Goal: Task Accomplishment & Management: Manage account settings

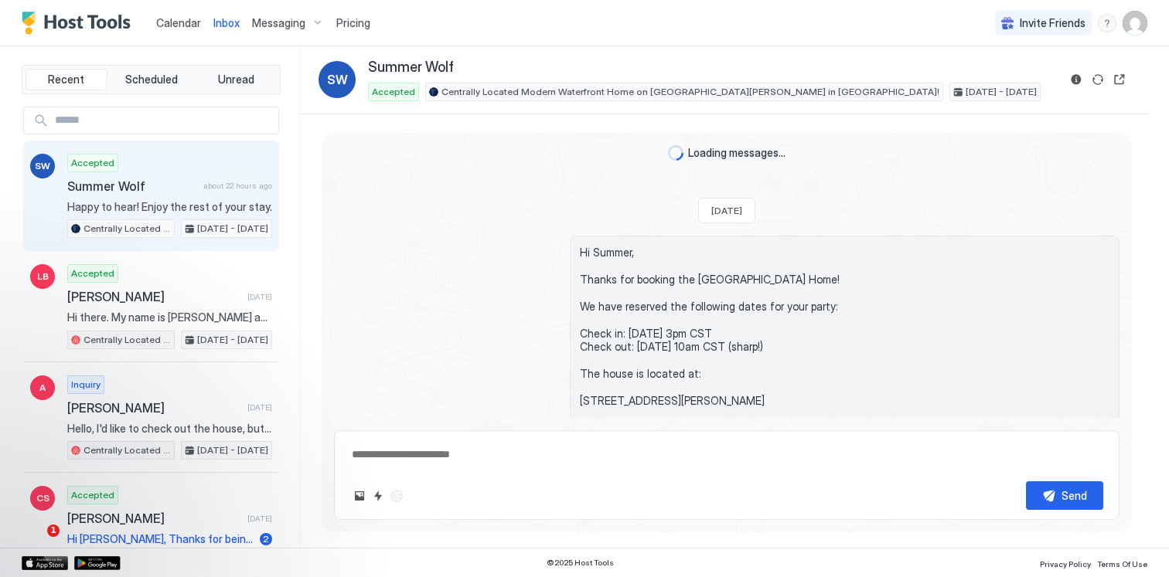
scroll to position [2414, 0]
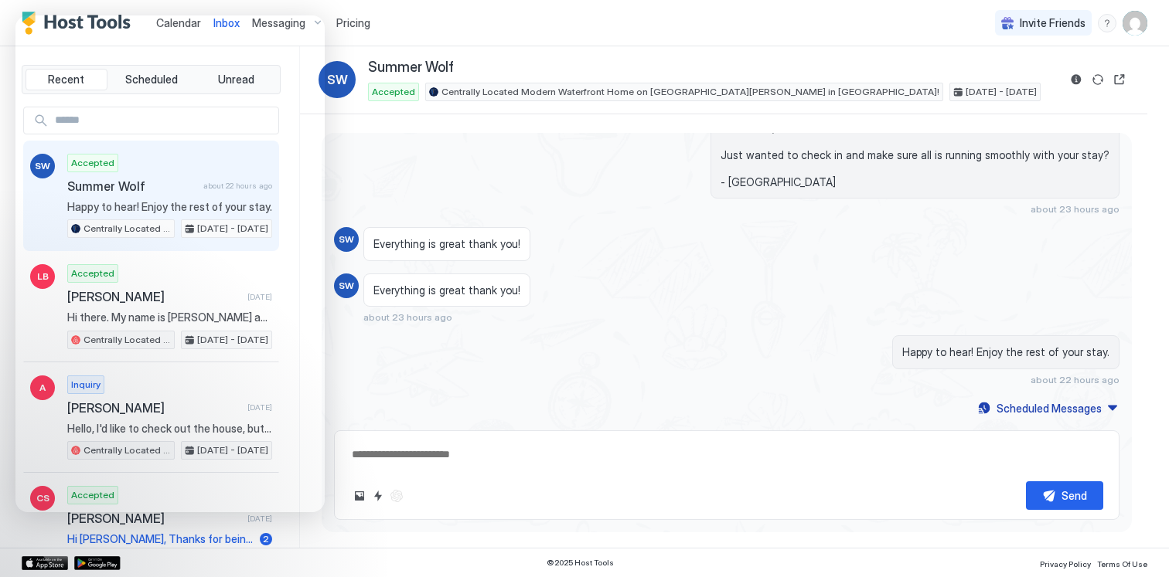
click at [1139, 32] on img "User profile" at bounding box center [1135, 23] width 25 height 25
click at [1022, 88] on div "Settings" at bounding box center [1048, 86] width 196 height 27
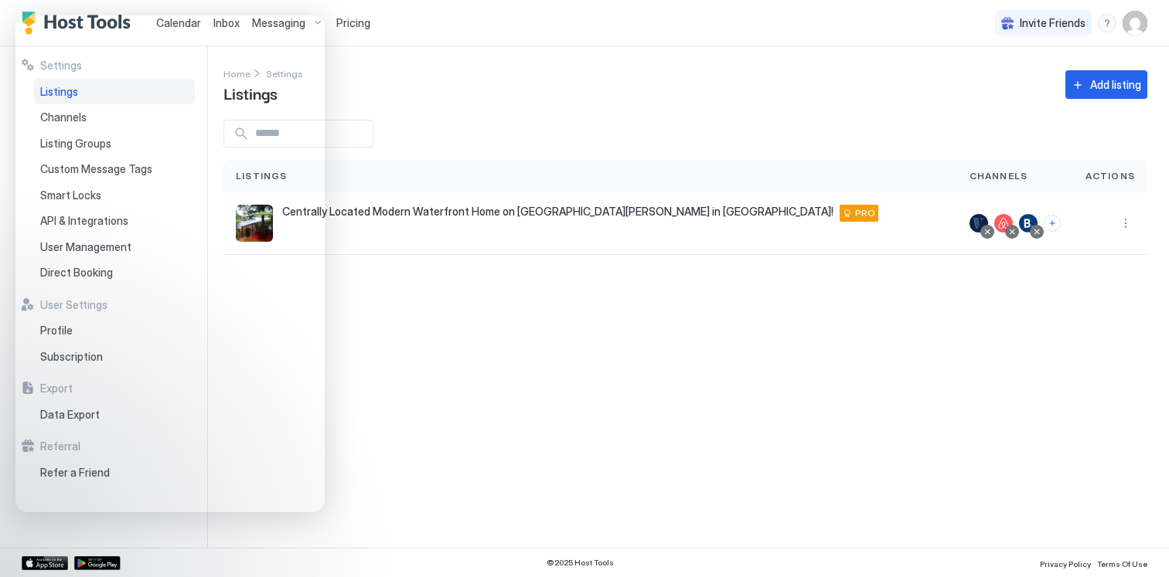
click at [390, 339] on div "Settings Home Settings Listings Add listing Listings Channels Actions Centrally…" at bounding box center [695, 297] width 945 height 502
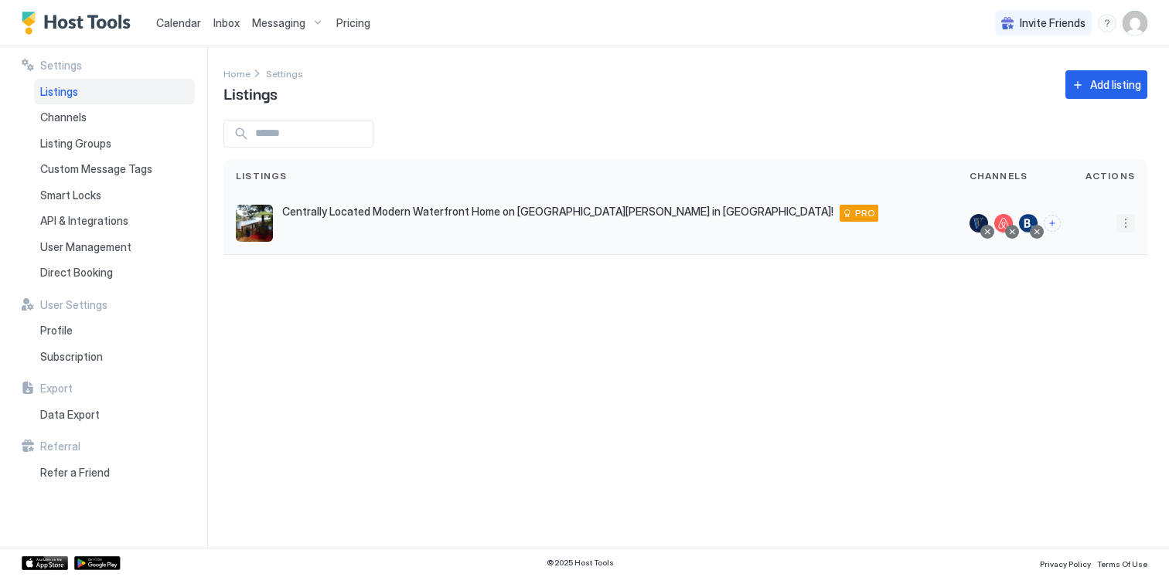
click at [1127, 222] on button "More options" at bounding box center [1125, 223] width 19 height 19
click at [642, 440] on div at bounding box center [584, 288] width 1169 height 577
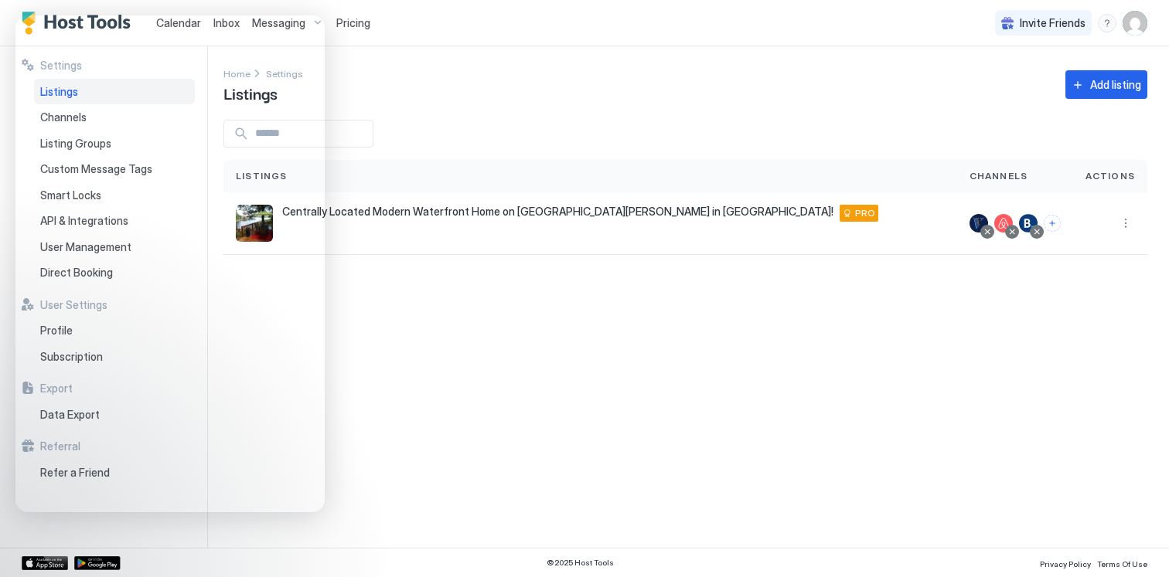
click at [391, 274] on div "Settings Home Settings Listings Add listing Listings Channels Actions Centrally…" at bounding box center [695, 297] width 945 height 502
click at [1129, 232] on button "More options" at bounding box center [1125, 223] width 19 height 19
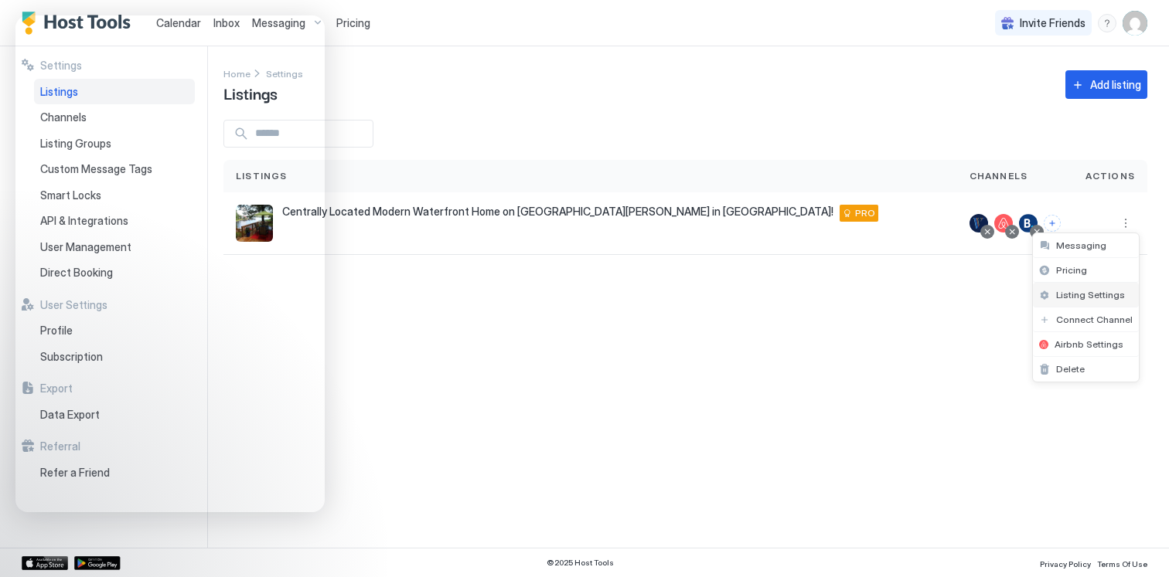
click at [1092, 294] on span "Listing Settings" at bounding box center [1090, 295] width 69 height 12
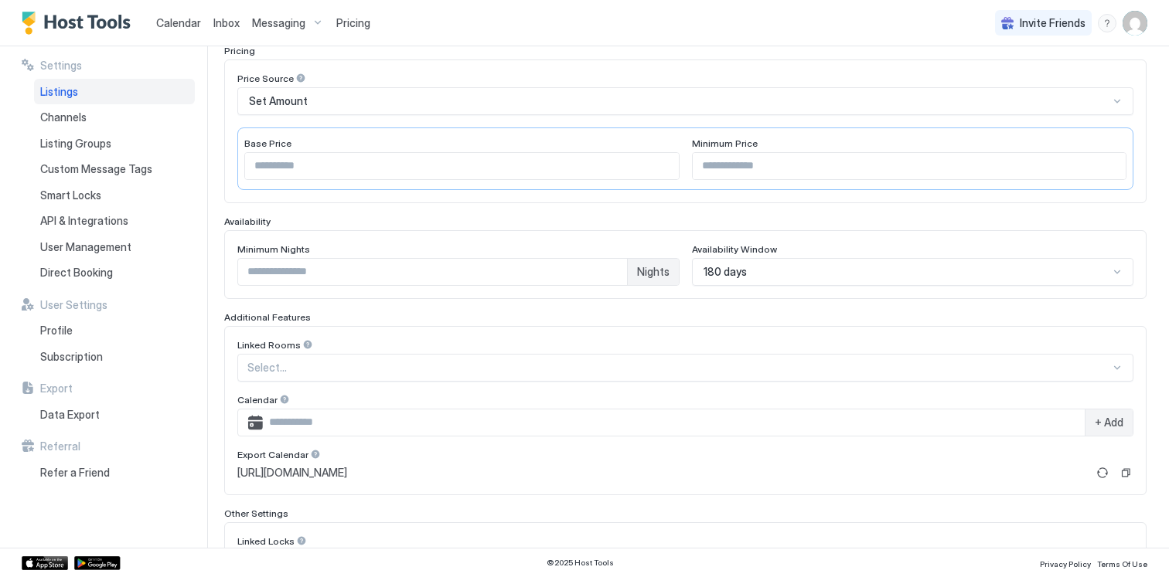
scroll to position [381, 0]
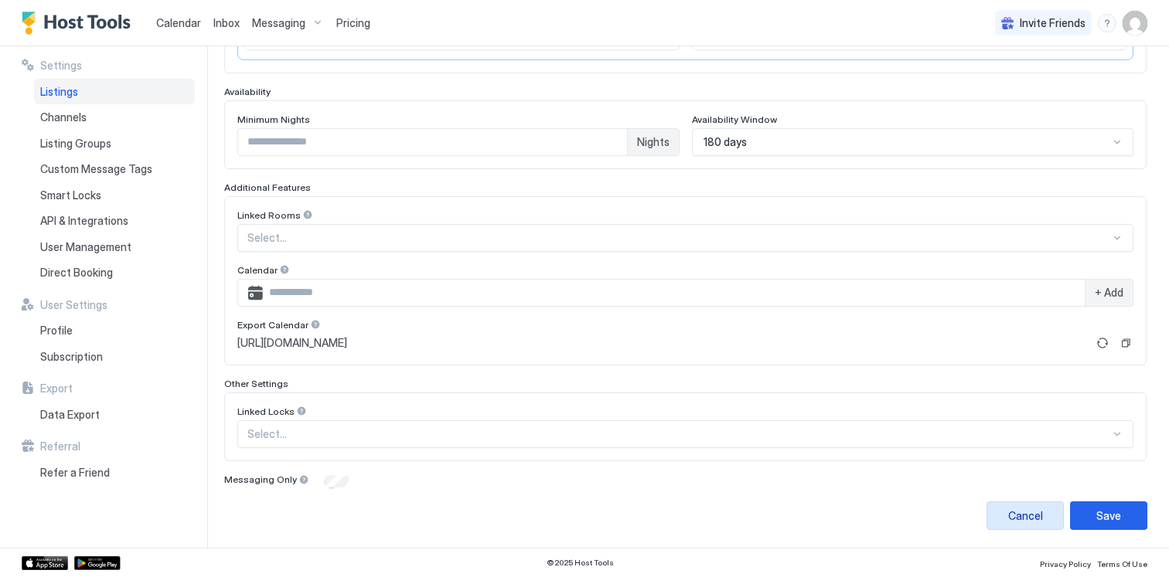
click at [1027, 513] on div "Cancel" at bounding box center [1025, 516] width 35 height 16
